Goal: Task Accomplishment & Management: Manage account settings

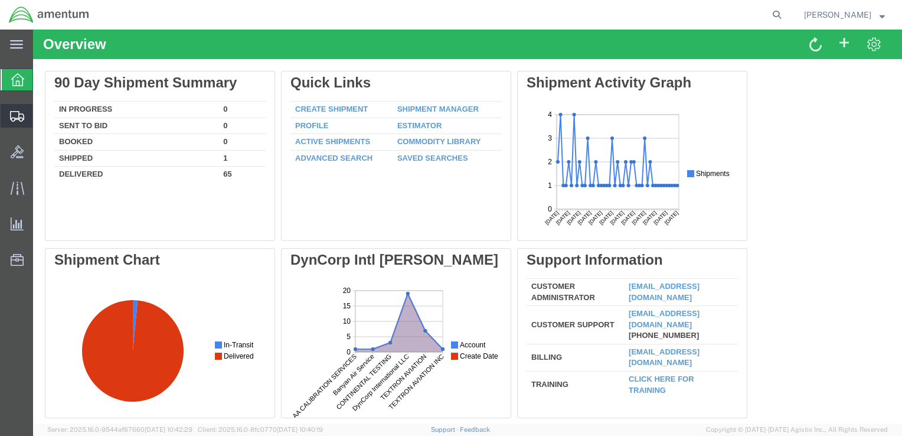
click at [0, 0] on span "Shipment Manager" at bounding box center [0, 0] width 0 height 0
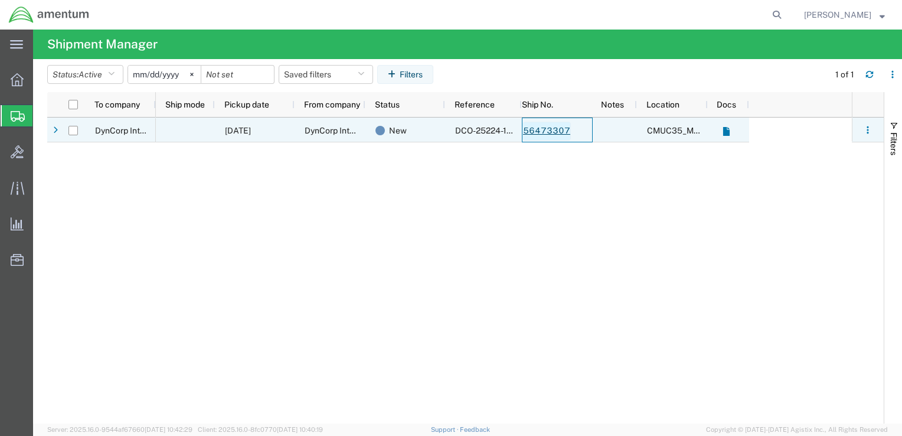
click at [542, 135] on link "56473307" at bounding box center [546, 131] width 48 height 19
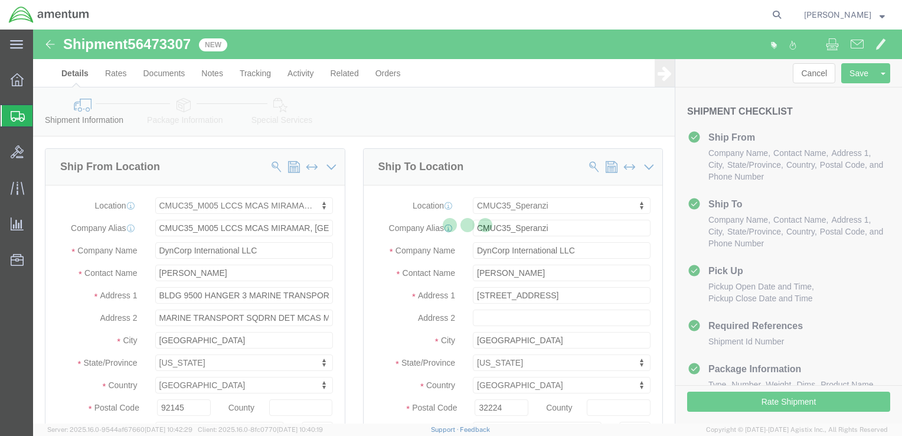
select select "42653"
select select "45591"
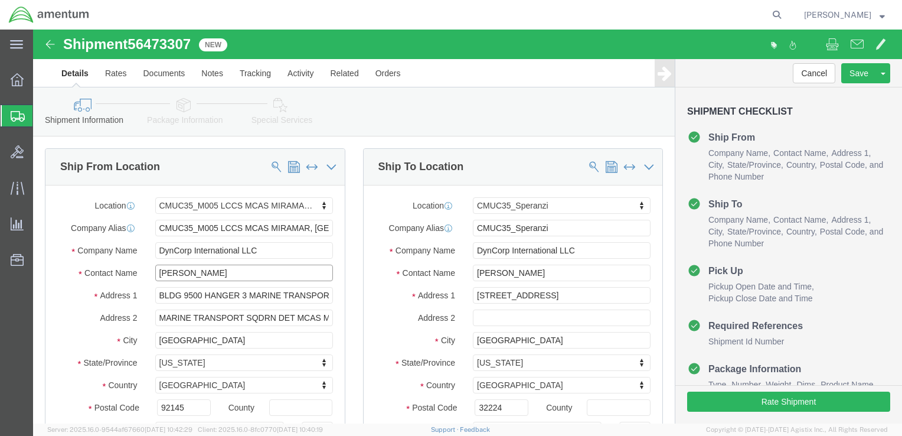
click input "[PERSON_NAME]"
type input "ben"
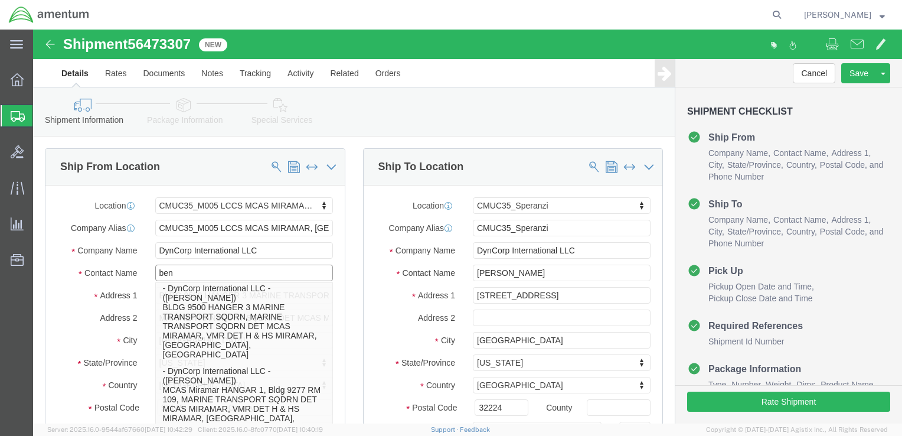
scroll to position [63, 0]
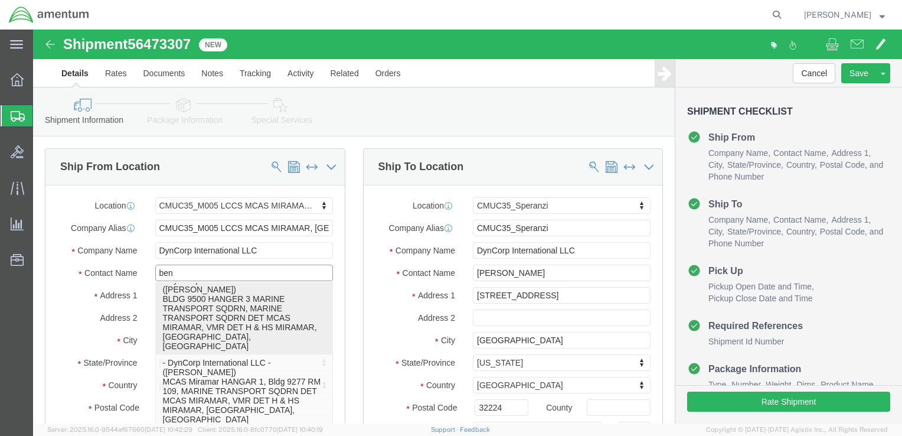
click p "- DynCorp International LLC - ([PERSON_NAME]) BLDG 9500 HANGER 3 MARINE TRANSPO…"
select select
type input "[EMAIL_ADDRESS][PERSON_NAME][DOMAIN_NAME]"
checkbox input "true"
type input "[PERSON_NAME]"
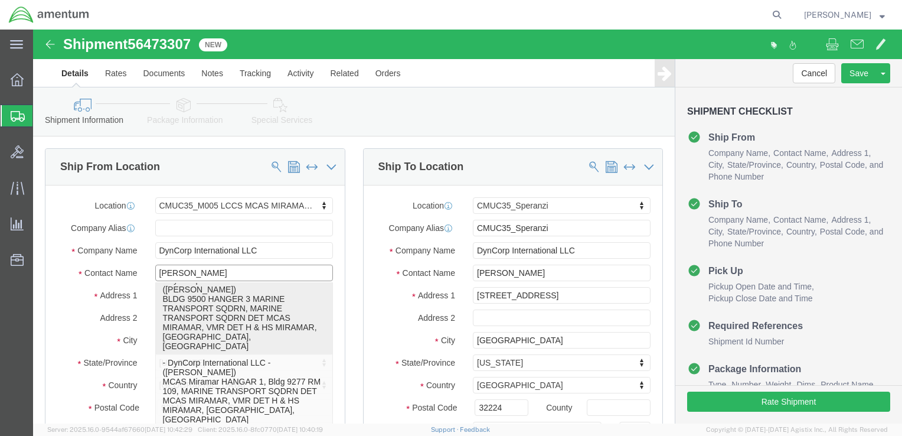
select select "CA"
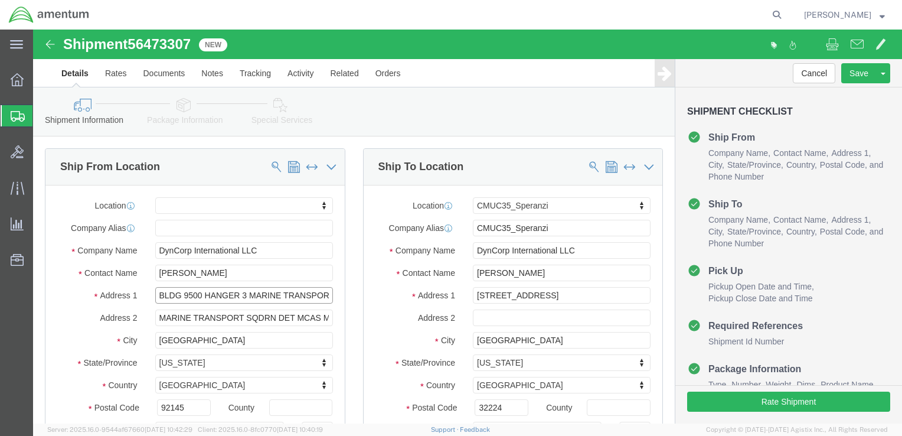
scroll to position [0, 40]
drag, startPoint x: 213, startPoint y: 265, endPoint x: 331, endPoint y: 273, distance: 117.7
click div "Ship From Location Location My Profile Location [PHONE_NUMBER] [PHONE_NUMBER] […"
type input "BLDG 9500 HANGER 3"
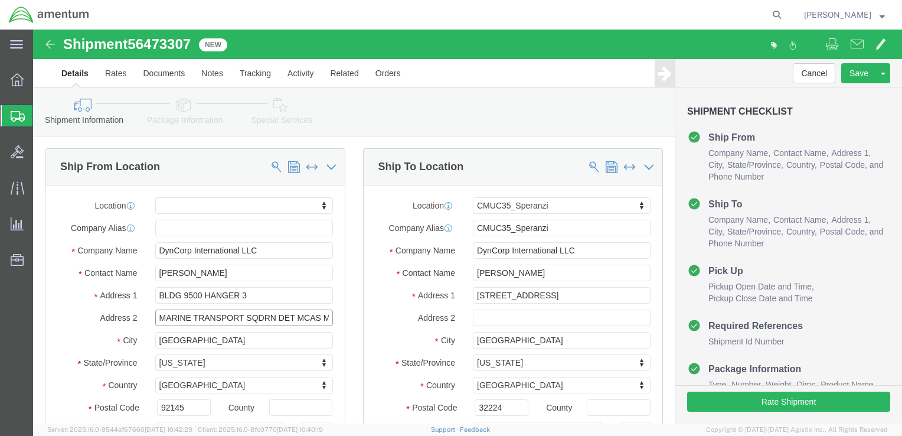
select select
drag, startPoint x: 264, startPoint y: 288, endPoint x: 99, endPoint y: 290, distance: 164.7
click div "Address 2 MARINE TRANSPORT SQDRN DET MCAS MIRAMAR, VMR DET H & HS MIRAMAR"
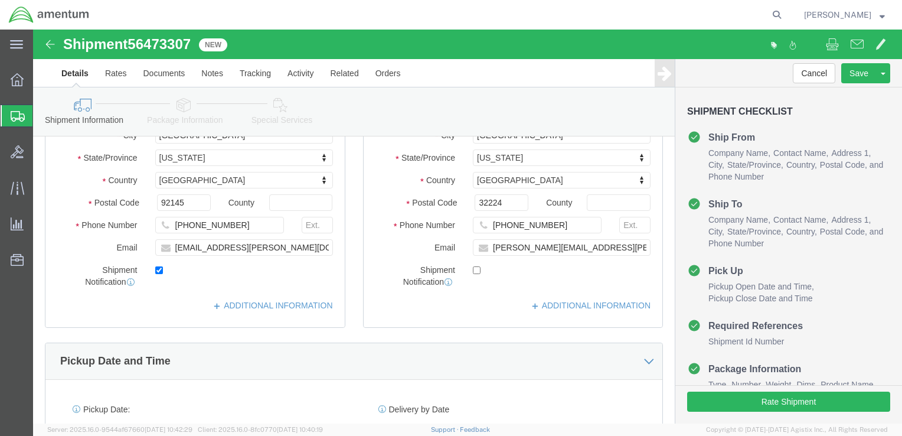
scroll to position [207, 0]
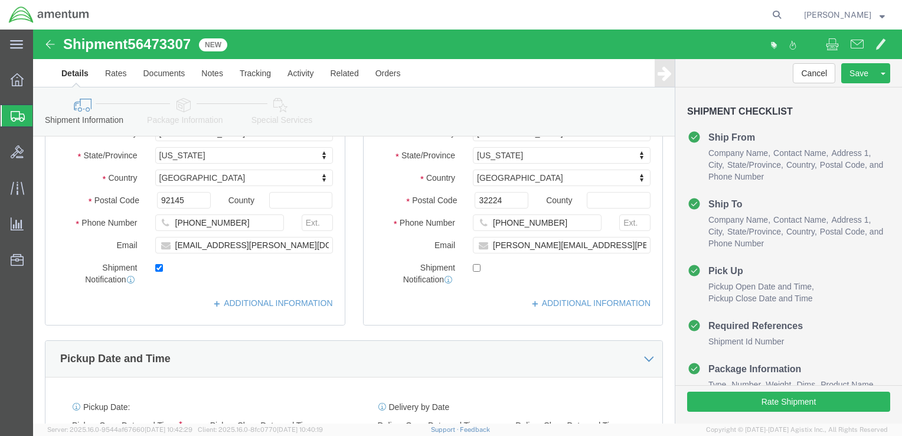
type input "MCAS MIRAMAR, VMR DET H & HS MIRAMAR"
click div "Location CMUC35_Speranzi My Profile Location [PHONE_NUMBER] [PHONE_NUMBER] [PHO…"
click input "checkbox"
checkbox input "true"
click div "Email [PERSON_NAME][EMAIL_ADDRESS][PERSON_NAME][DOMAIN_NAME]"
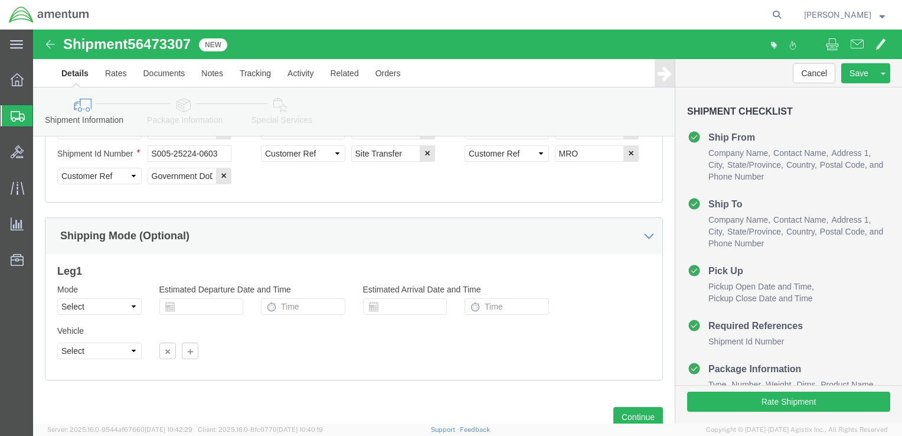
scroll to position [644, 0]
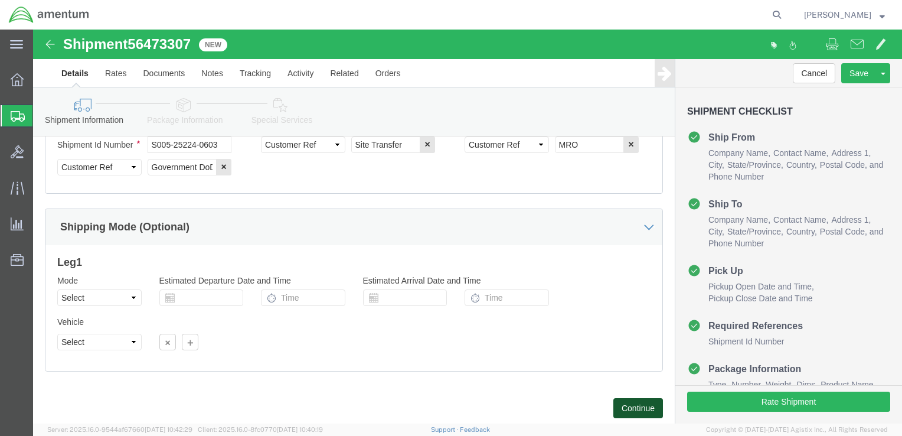
click button "Continue"
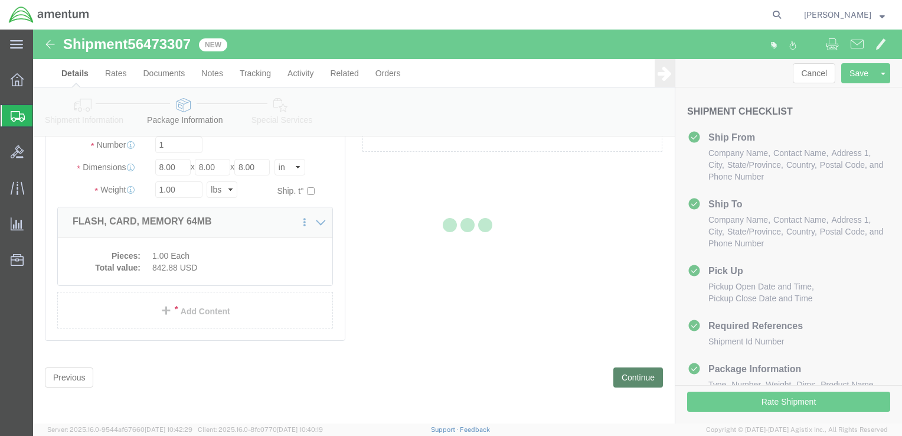
scroll to position [66, 0]
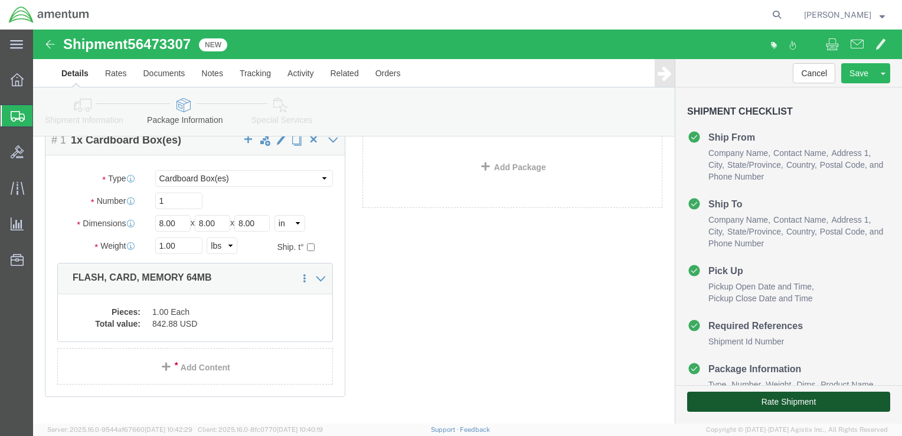
click button "Rate Shipment"
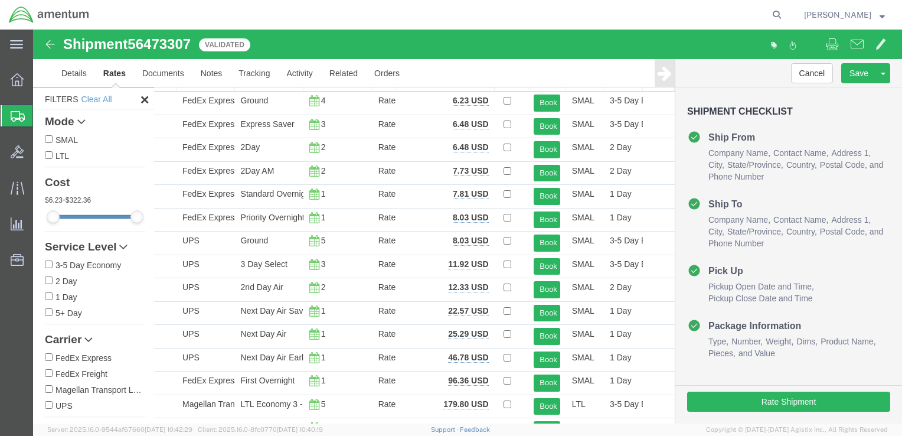
scroll to position [0, 0]
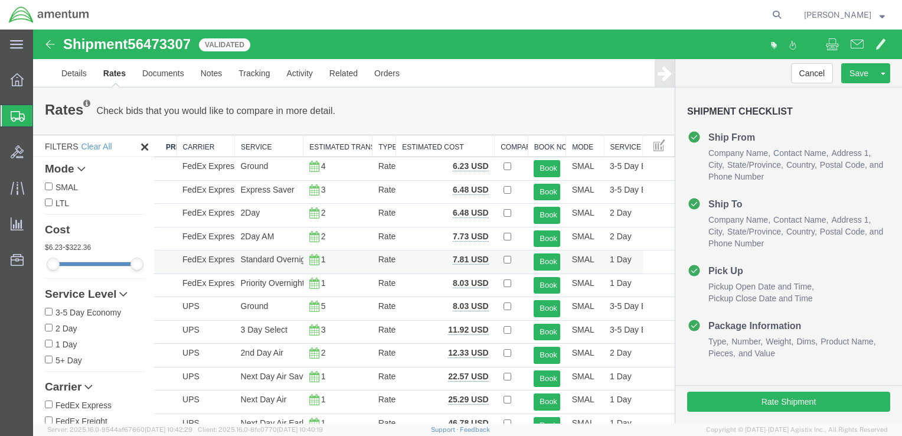
click at [276, 254] on td "Standard Overnight" at bounding box center [269, 262] width 68 height 24
drag, startPoint x: 276, startPoint y: 254, endPoint x: 268, endPoint y: 257, distance: 9.0
click at [268, 257] on td "Standard Overnight" at bounding box center [269, 262] width 68 height 24
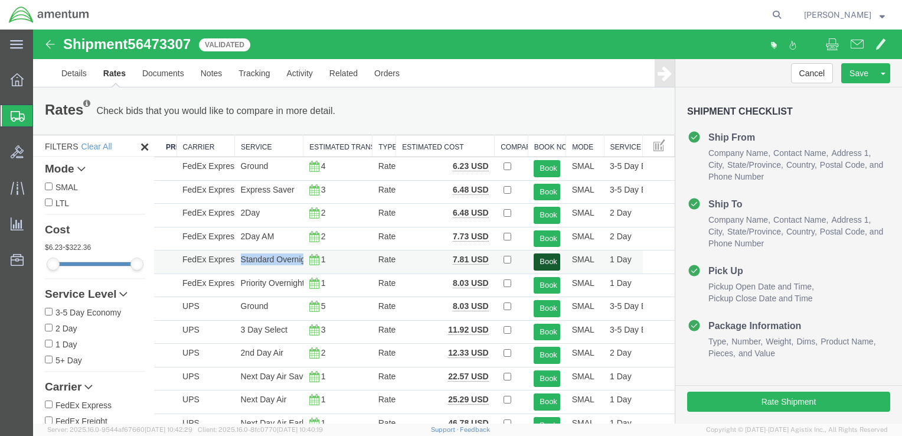
click at [534, 257] on button "Book" at bounding box center [547, 261] width 26 height 17
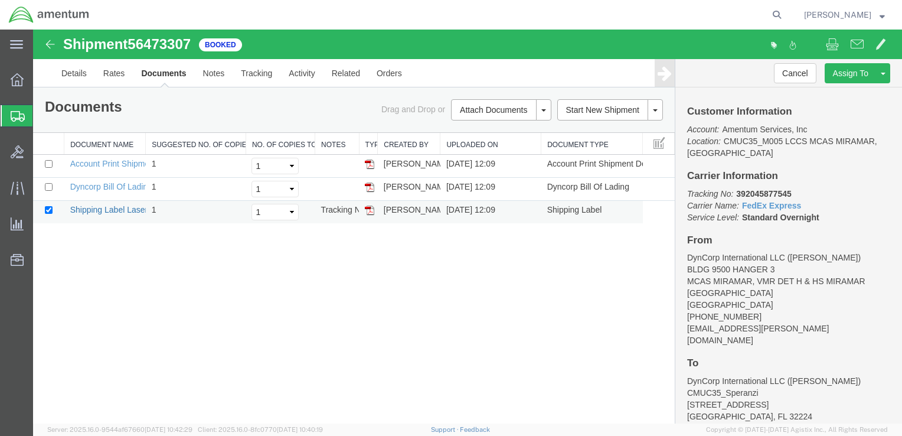
click at [126, 206] on link "Shipping Label Laser" at bounding box center [109, 209] width 78 height 9
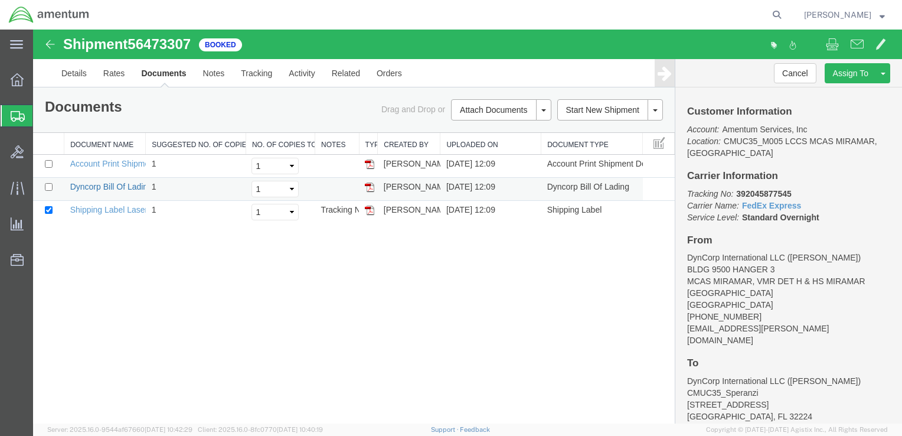
click at [127, 184] on link "Dyncorp Bill Of Lading" at bounding box center [111, 186] width 82 height 9
click at [0, 0] on span "Shipment Manager" at bounding box center [0, 0] width 0 height 0
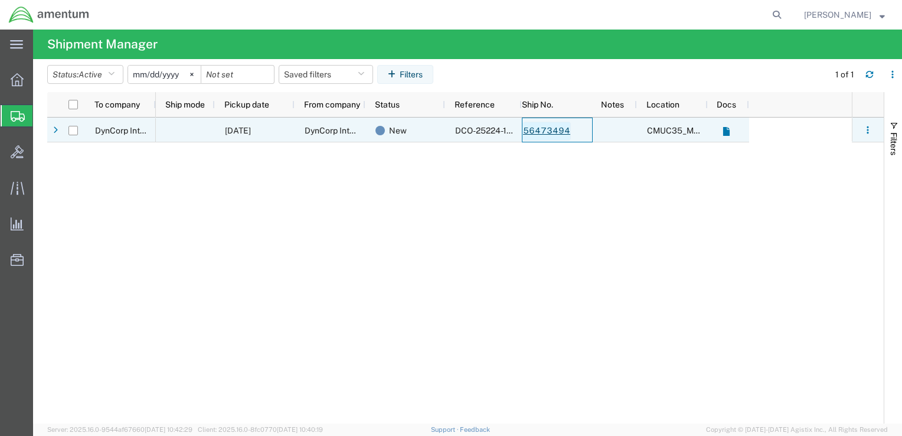
click at [534, 130] on link "56473494" at bounding box center [546, 131] width 48 height 19
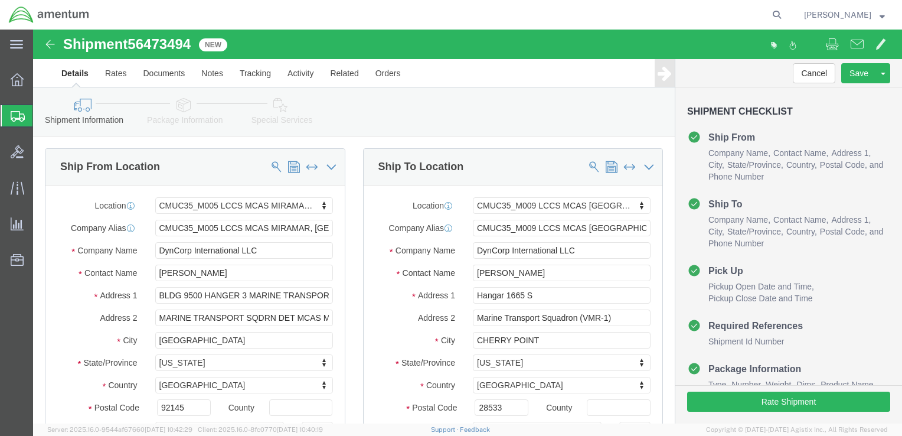
select select "42653"
select select "42656"
click input "[PERSON_NAME]"
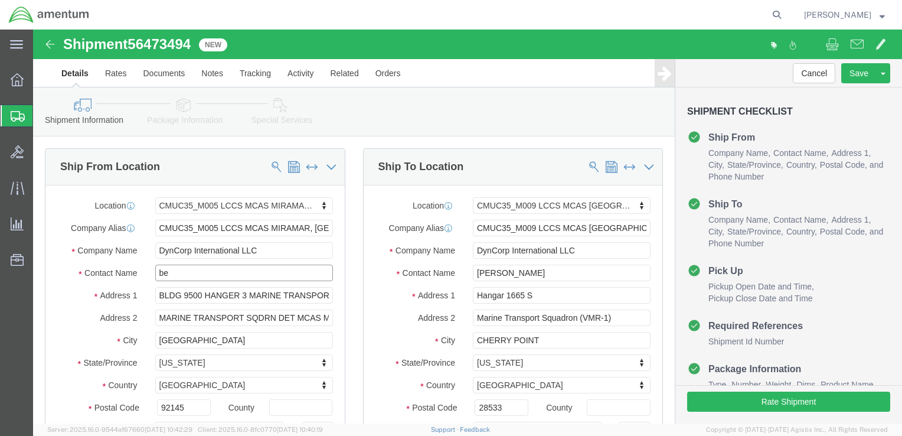
type input "ben"
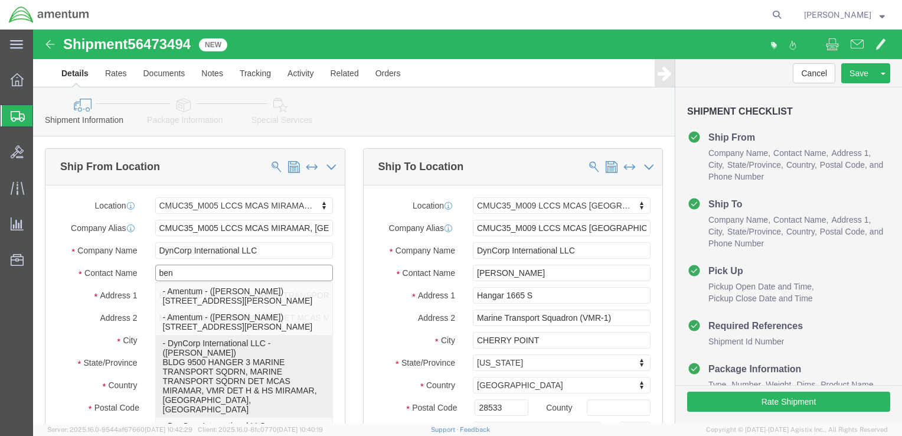
click p "- DynCorp International LLC - ([PERSON_NAME]) BLDG 9500 HANGER 3 MARINE TRANSPO…"
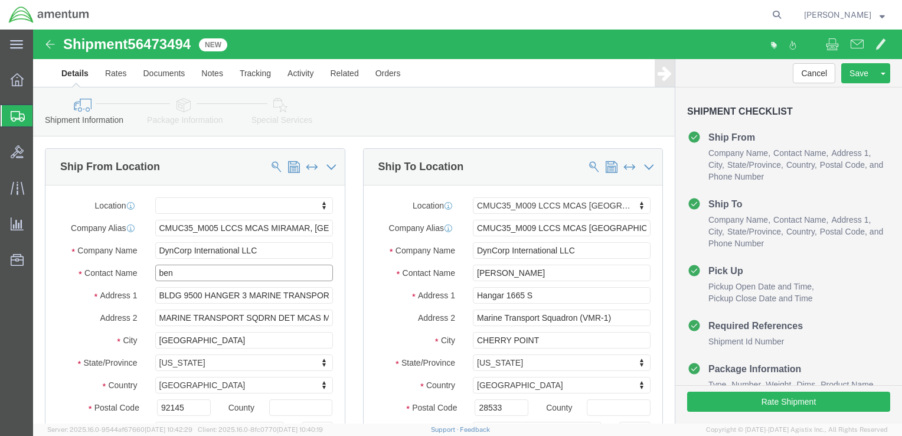
select select
select select "CA"
type input "[EMAIL_ADDRESS][PERSON_NAME][DOMAIN_NAME]"
checkbox input "true"
type input "[PERSON_NAME]"
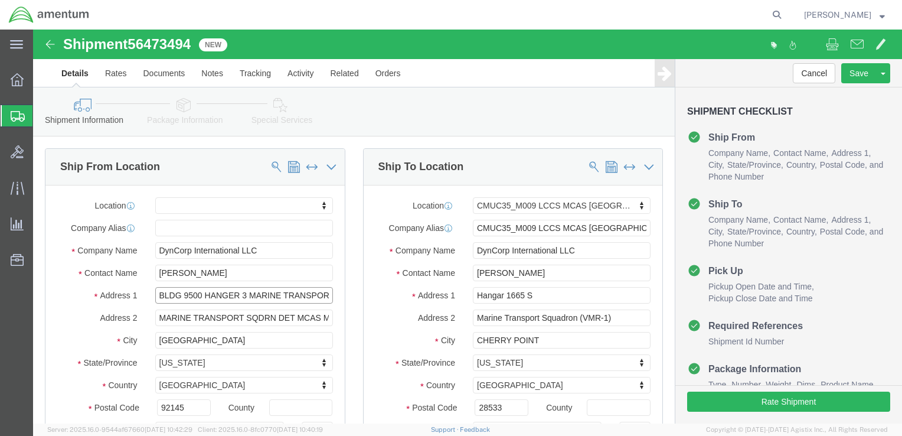
scroll to position [0, 40]
drag, startPoint x: 214, startPoint y: 263, endPoint x: 358, endPoint y: 263, distance: 144.0
click div "Ship From Location Location My Profile Location [PHONE_NUMBER] [PHONE_NUMBER] […"
type input "BLDG 9500 HANGER 3"
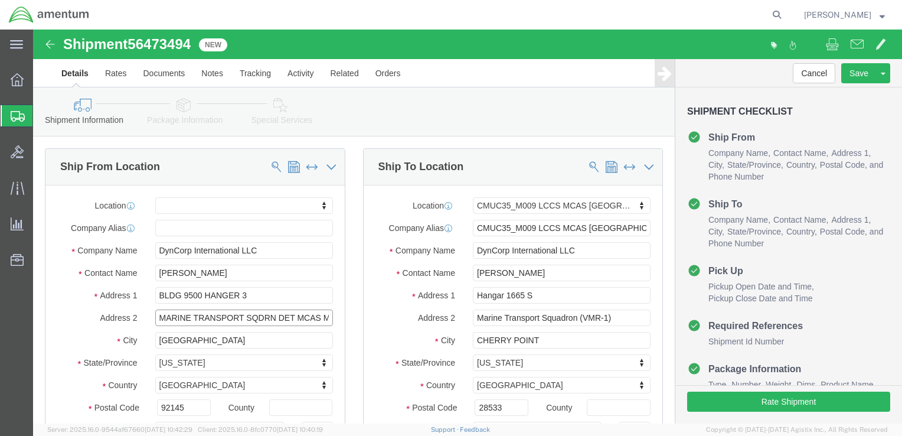
select select
drag, startPoint x: 262, startPoint y: 287, endPoint x: 3, endPoint y: 293, distance: 259.2
click div "Ship From Location Location My Profile Location [PHONE_NUMBER] [PHONE_NUMBER] […"
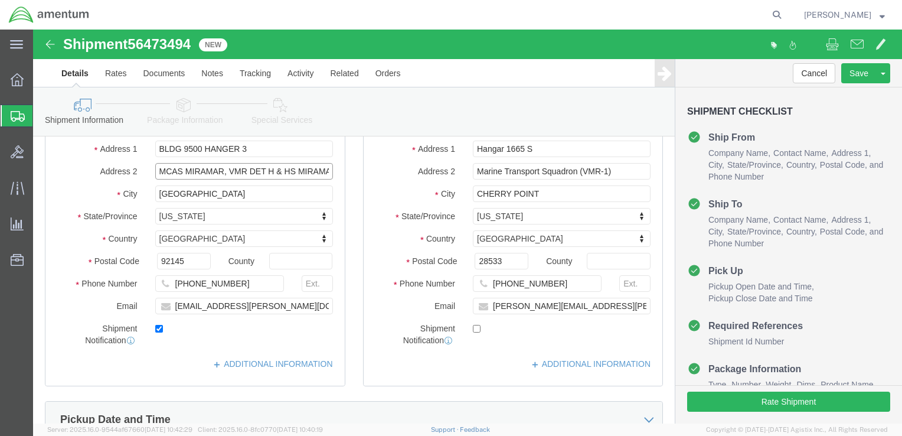
scroll to position [172, 0]
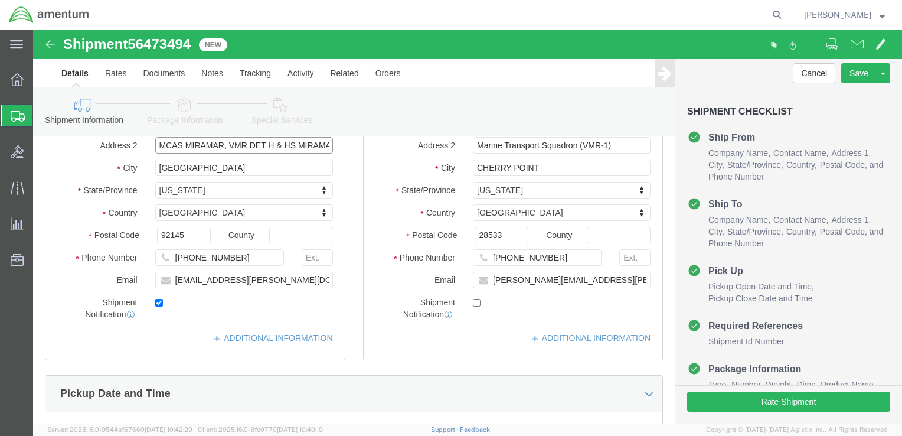
type input "MCAS MIRAMAR, VMR DET H & HS MIRAMAR"
click input "checkbox"
checkbox input "true"
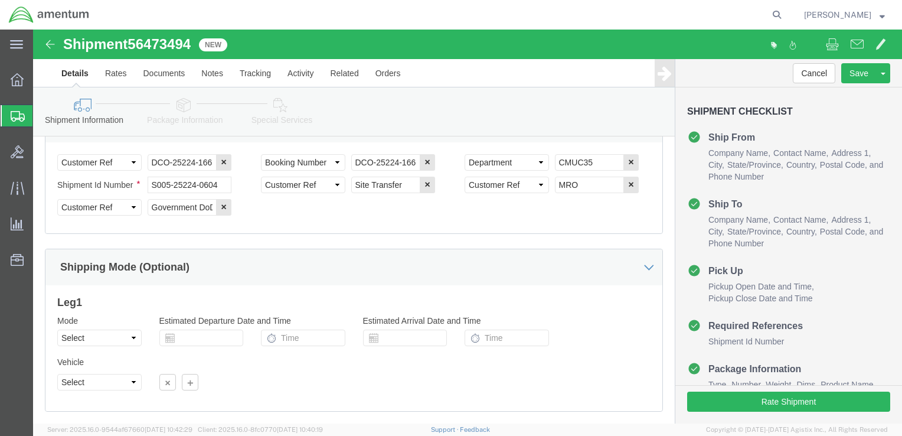
scroll to position [675, 0]
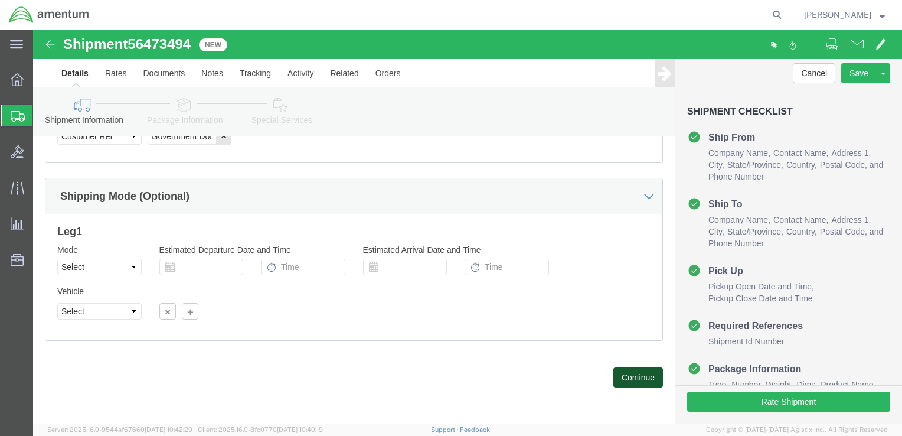
click button "Continue"
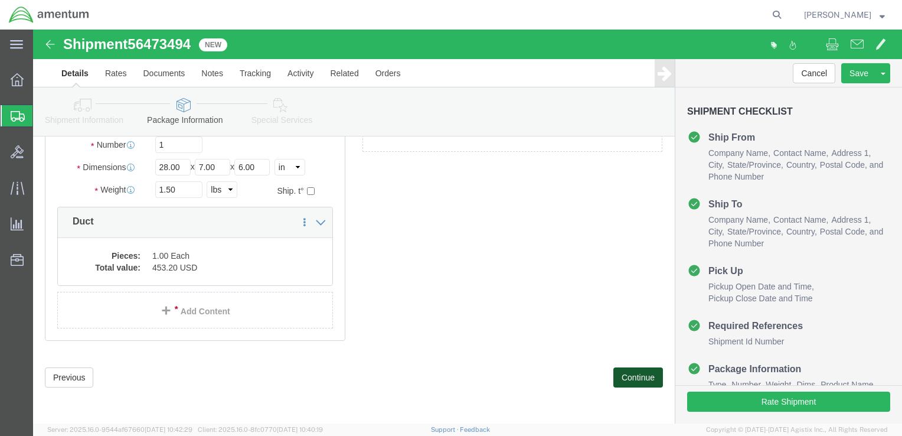
scroll to position [66, 0]
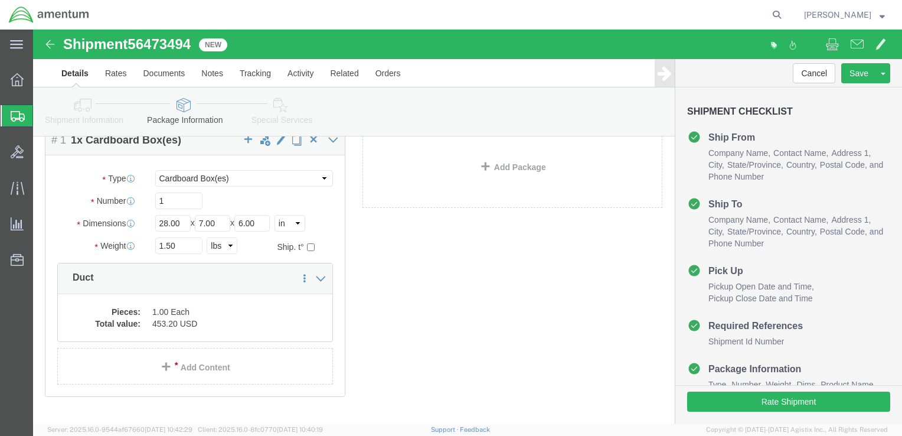
click div "Package Content # 1 1 x Cardboard Box(es) Package Type Select BCK Boxes Bale(s)…"
click button "Rate Shipment"
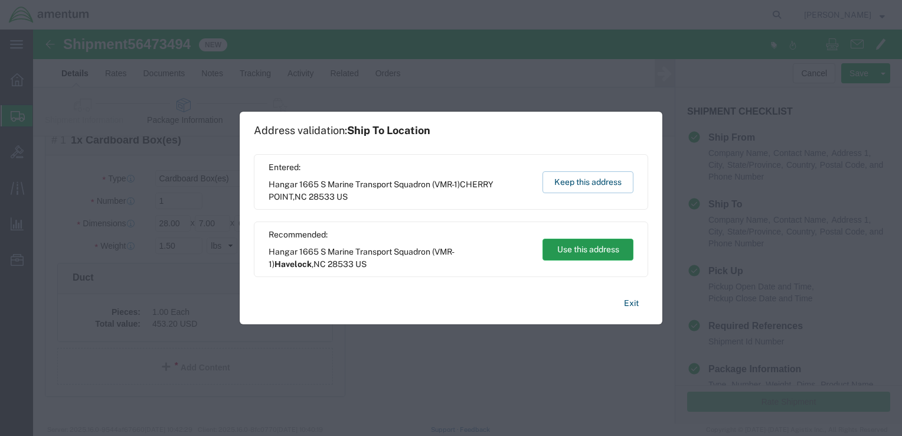
click at [585, 254] on button "Use this address" at bounding box center [587, 249] width 91 height 22
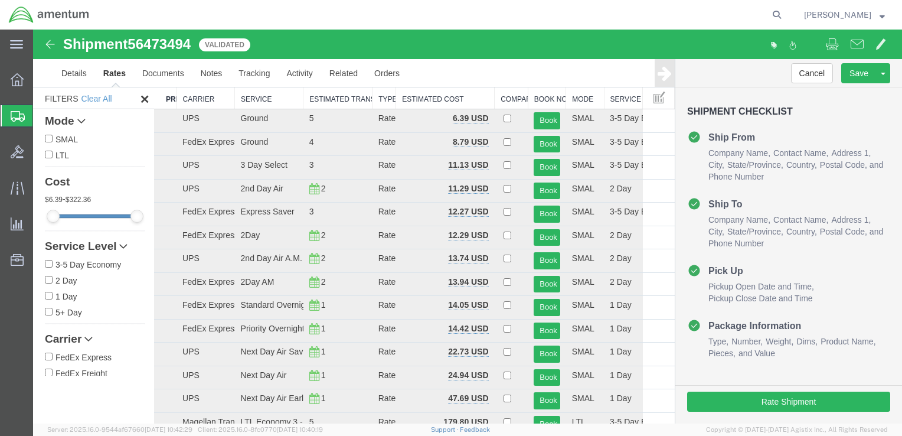
scroll to position [48, 0]
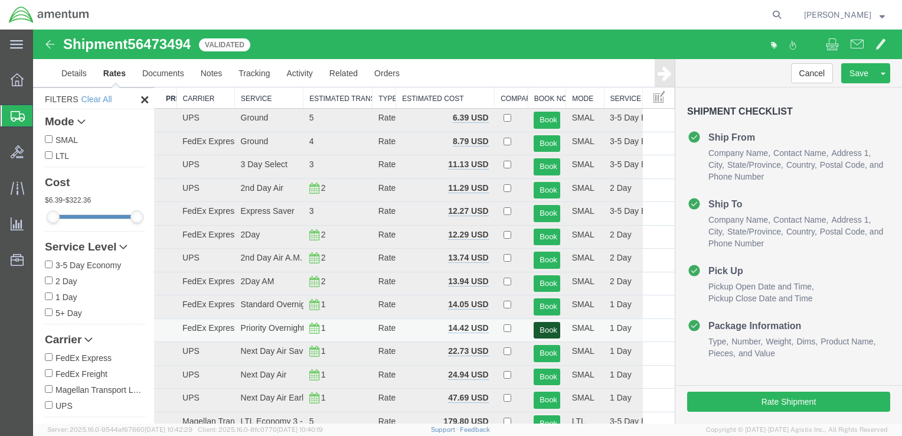
click at [536, 327] on button "Book" at bounding box center [547, 330] width 26 height 17
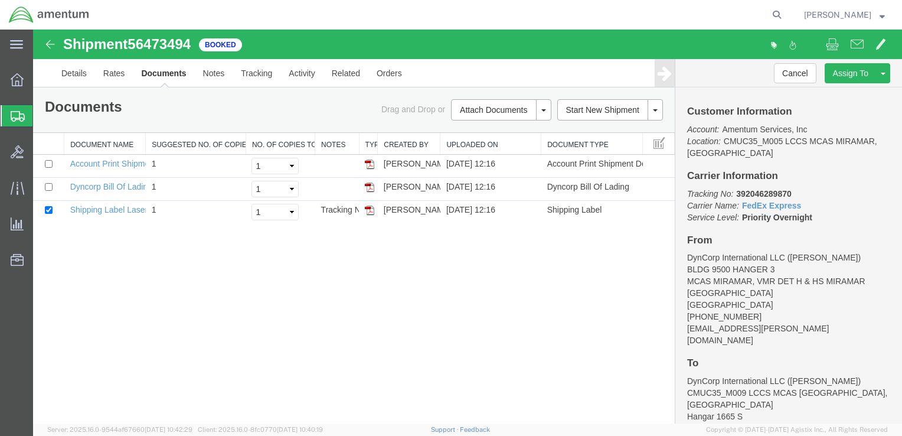
scroll to position [0, 0]
click at [97, 209] on link "Shipping Label Laser" at bounding box center [109, 209] width 78 height 9
click at [143, 182] on link "Dyncorp Bill Of Lading" at bounding box center [111, 186] width 82 height 9
